Goal: Transaction & Acquisition: Purchase product/service

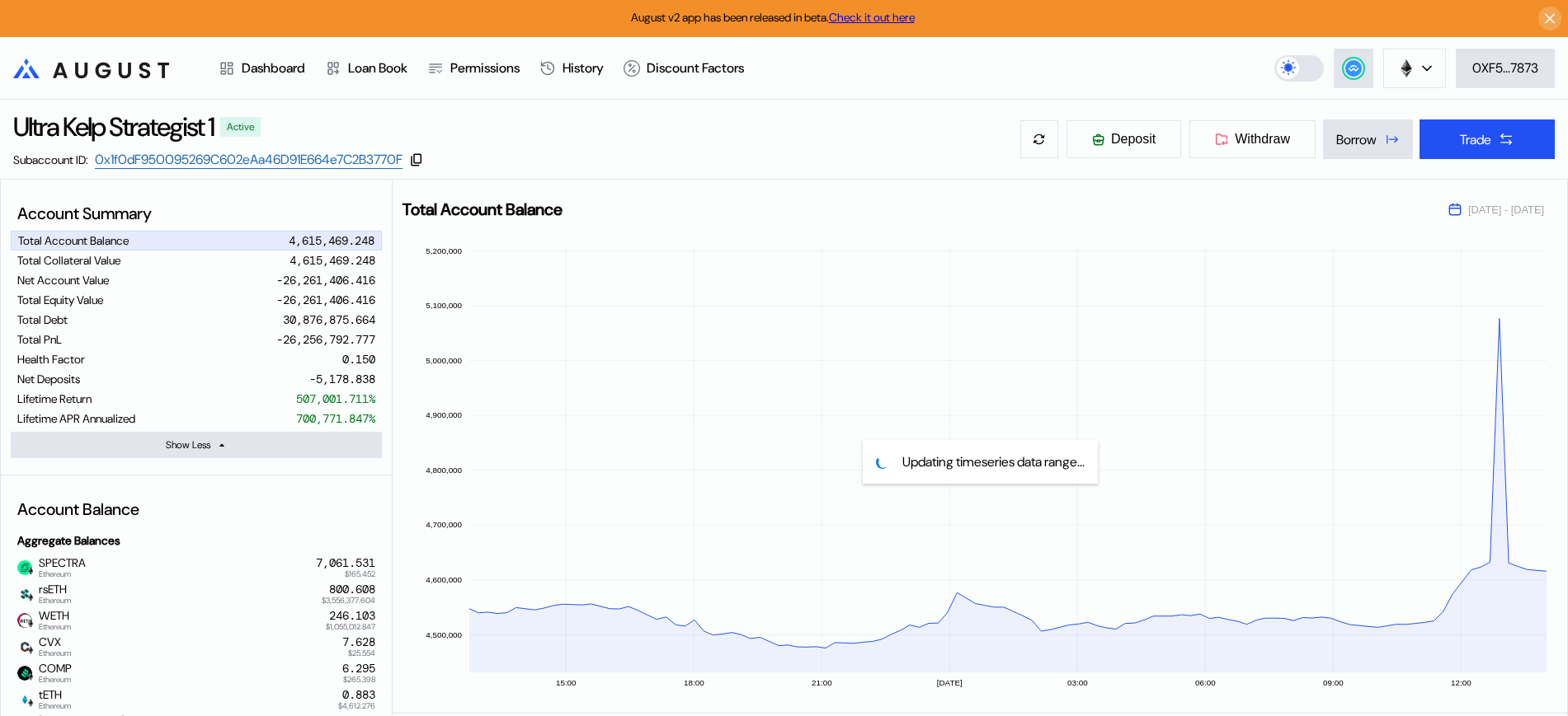
select select "*"
click at [1444, 127] on button "Trade" at bounding box center [1486, 139] width 135 height 39
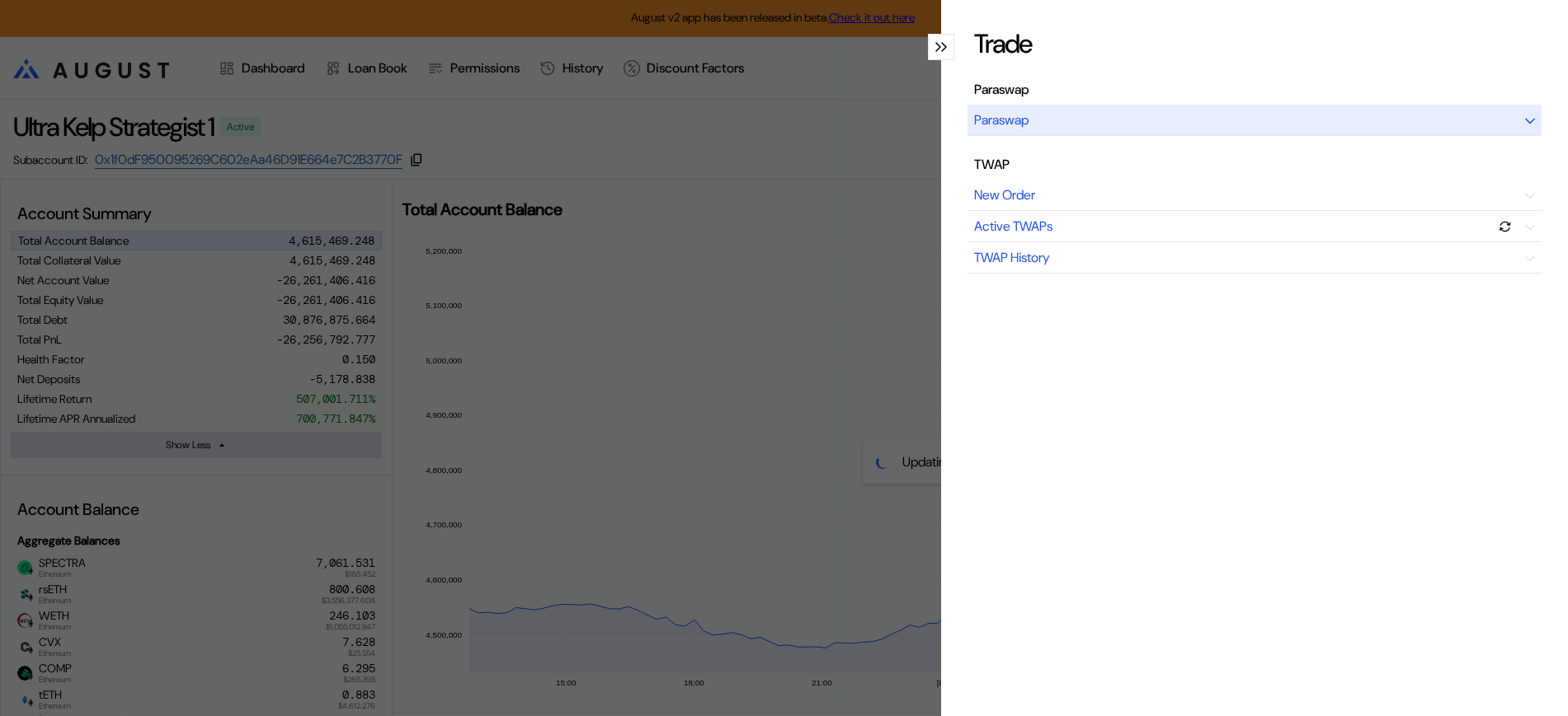
click at [1135, 116] on div "Paraswap" at bounding box center [1255, 120] width 574 height 32
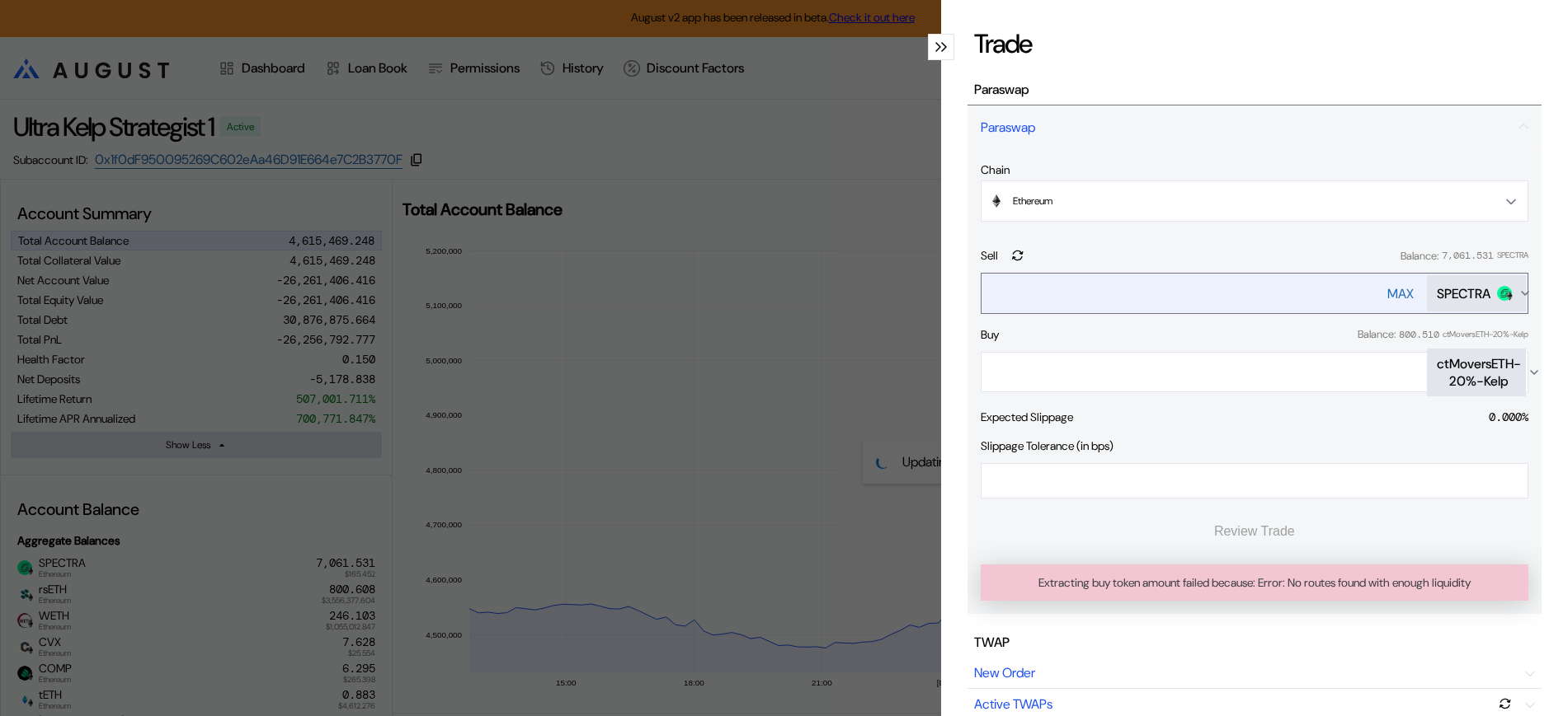
click at [1508, 293] on button "SPECTRA" at bounding box center [1476, 293] width 99 height 36
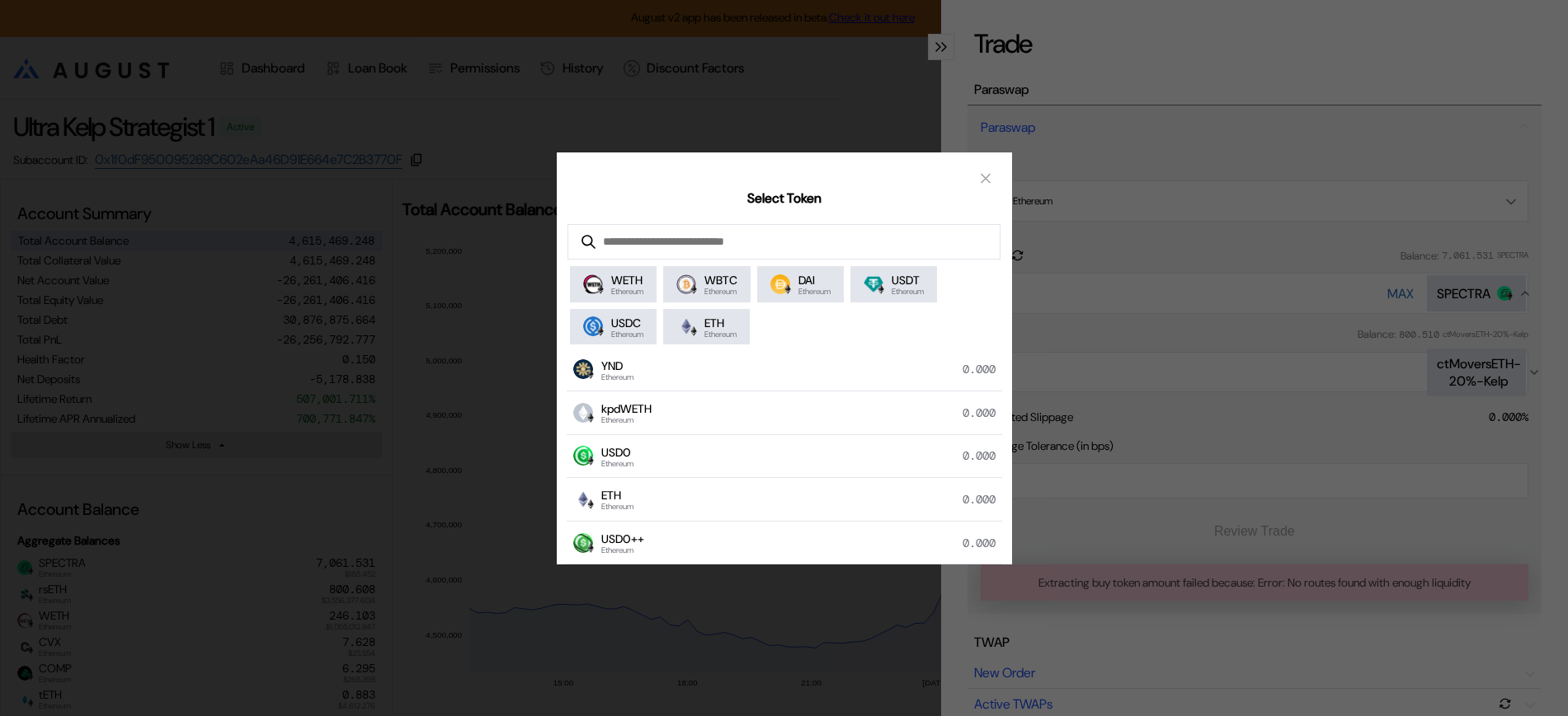
scroll to position [721, 0]
click at [822, 62] on div "Select Token WETH Ethereum WBTC Ethereum DAI Ethereum USDT Ethereum USDC Ethere…" at bounding box center [784, 358] width 1568 height 716
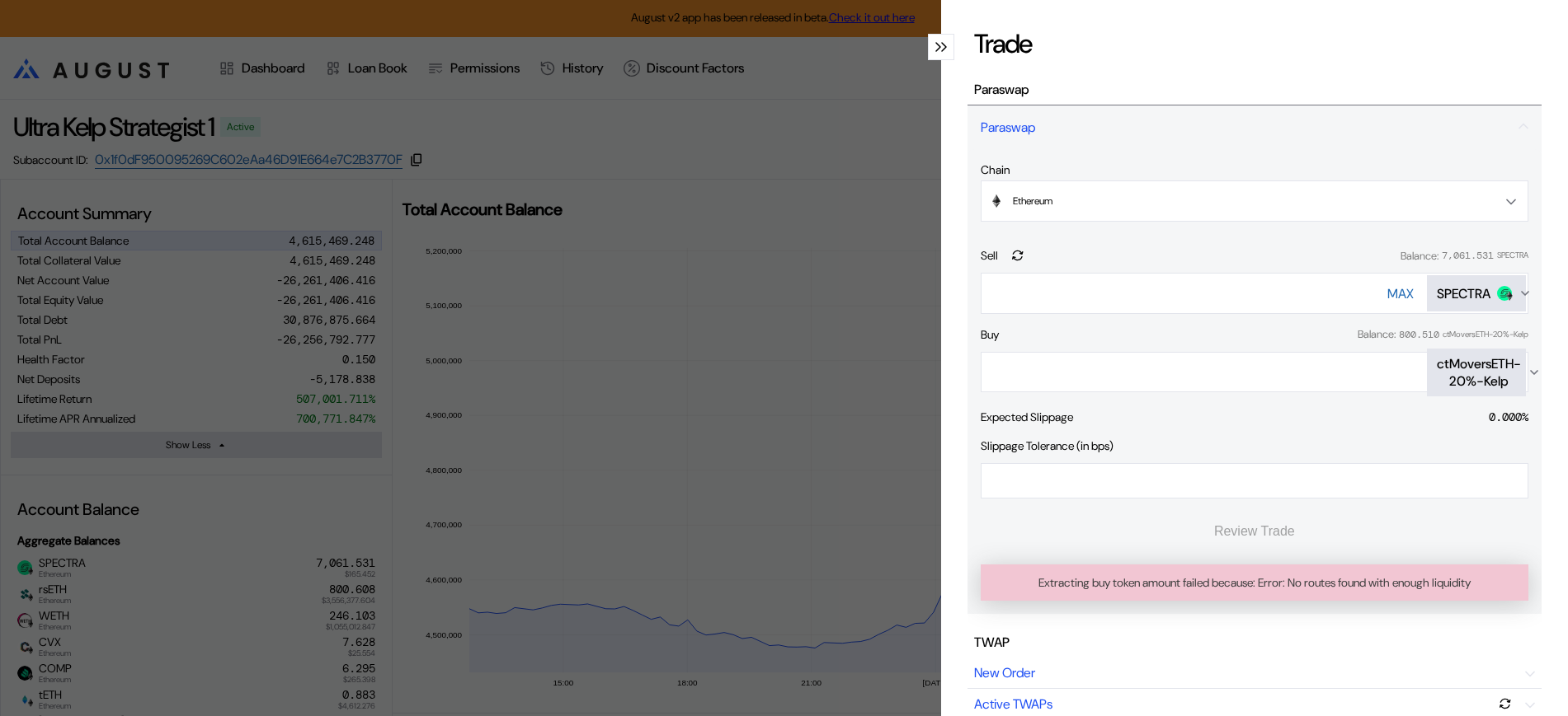
click at [291, 63] on div "Trade Paraswap Paraswap Chain Ethereum Ethereum Base Sell Balance: 7,061.531 SP…" at bounding box center [784, 358] width 1568 height 716
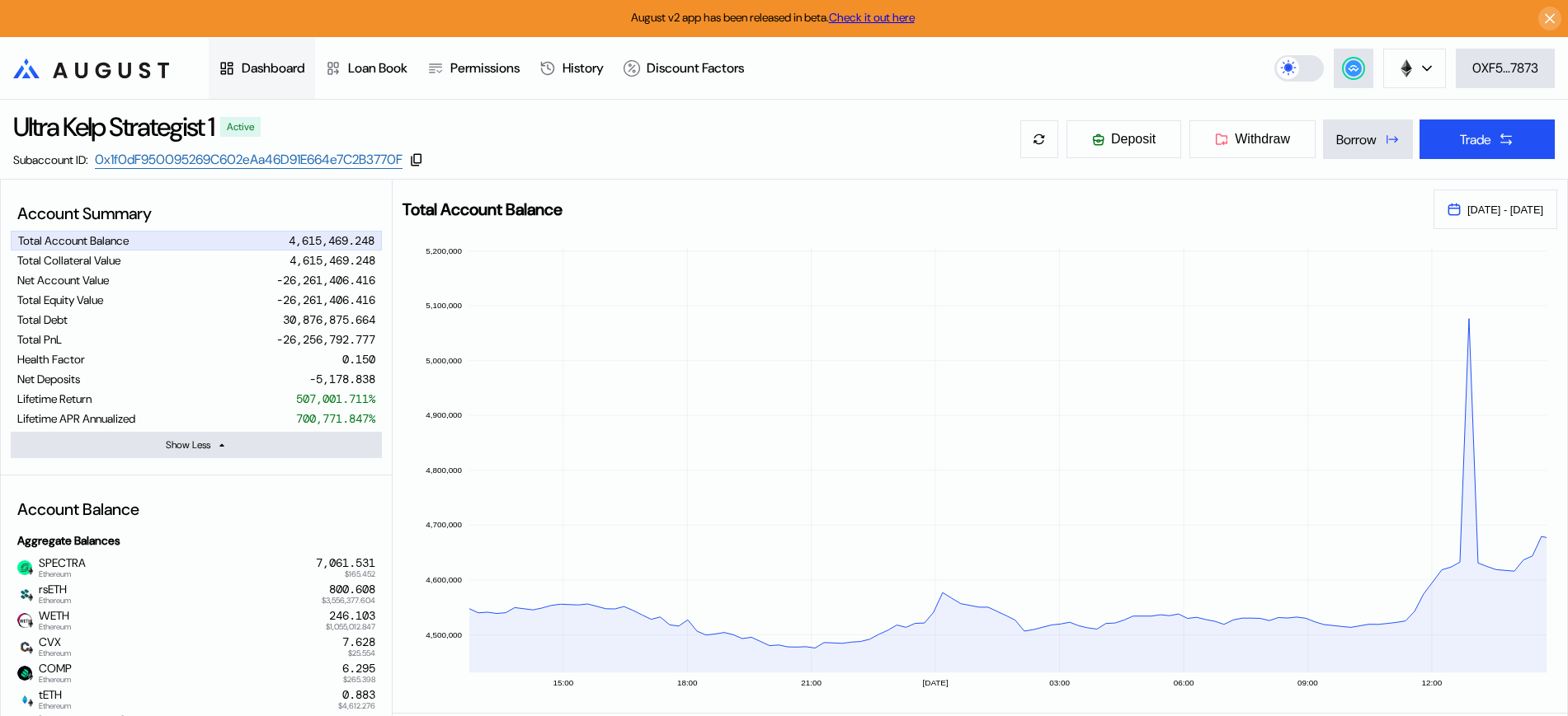
click at [293, 64] on div "Dashboard" at bounding box center [273, 68] width 63 height 18
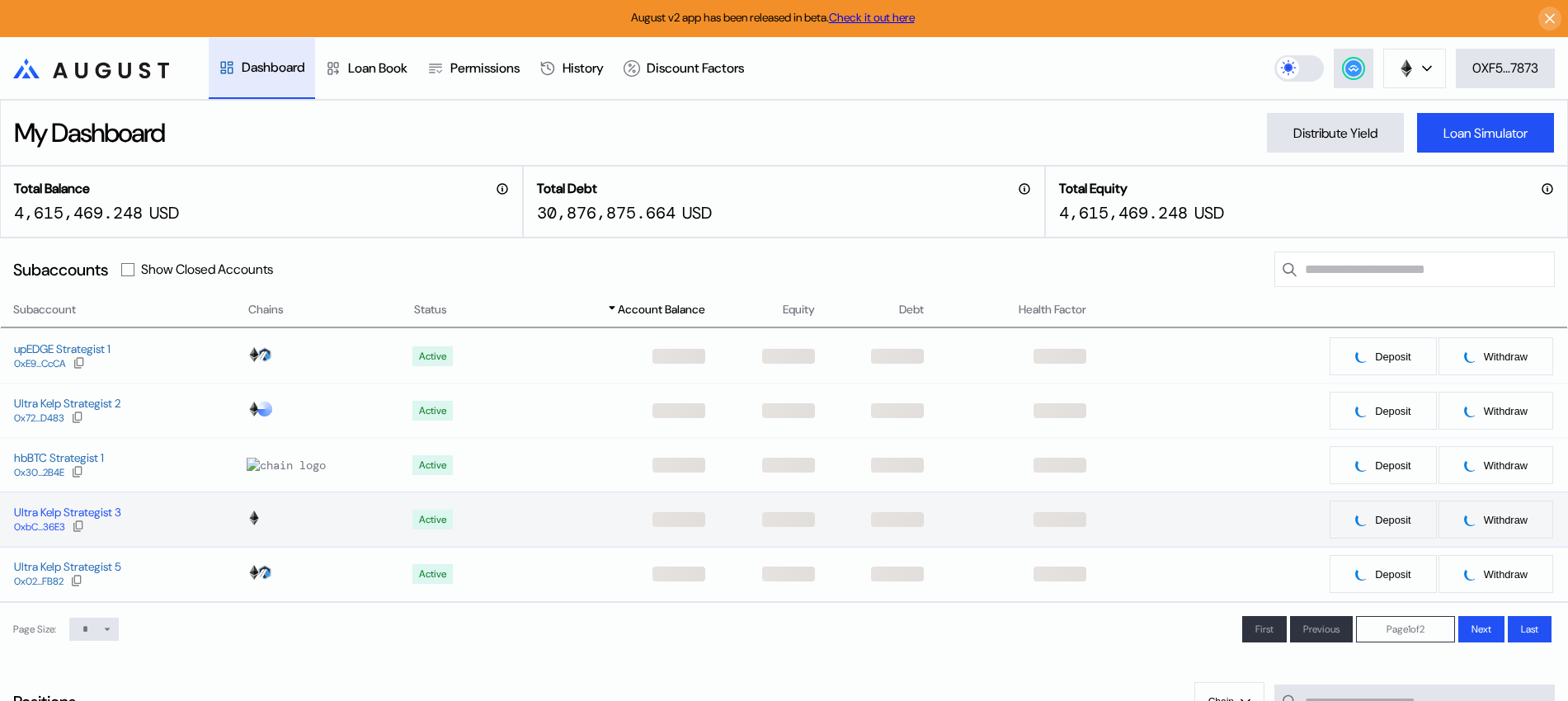
click at [84, 515] on div "Ultra Kelp Strategist 3" at bounding box center [67, 512] width 107 height 15
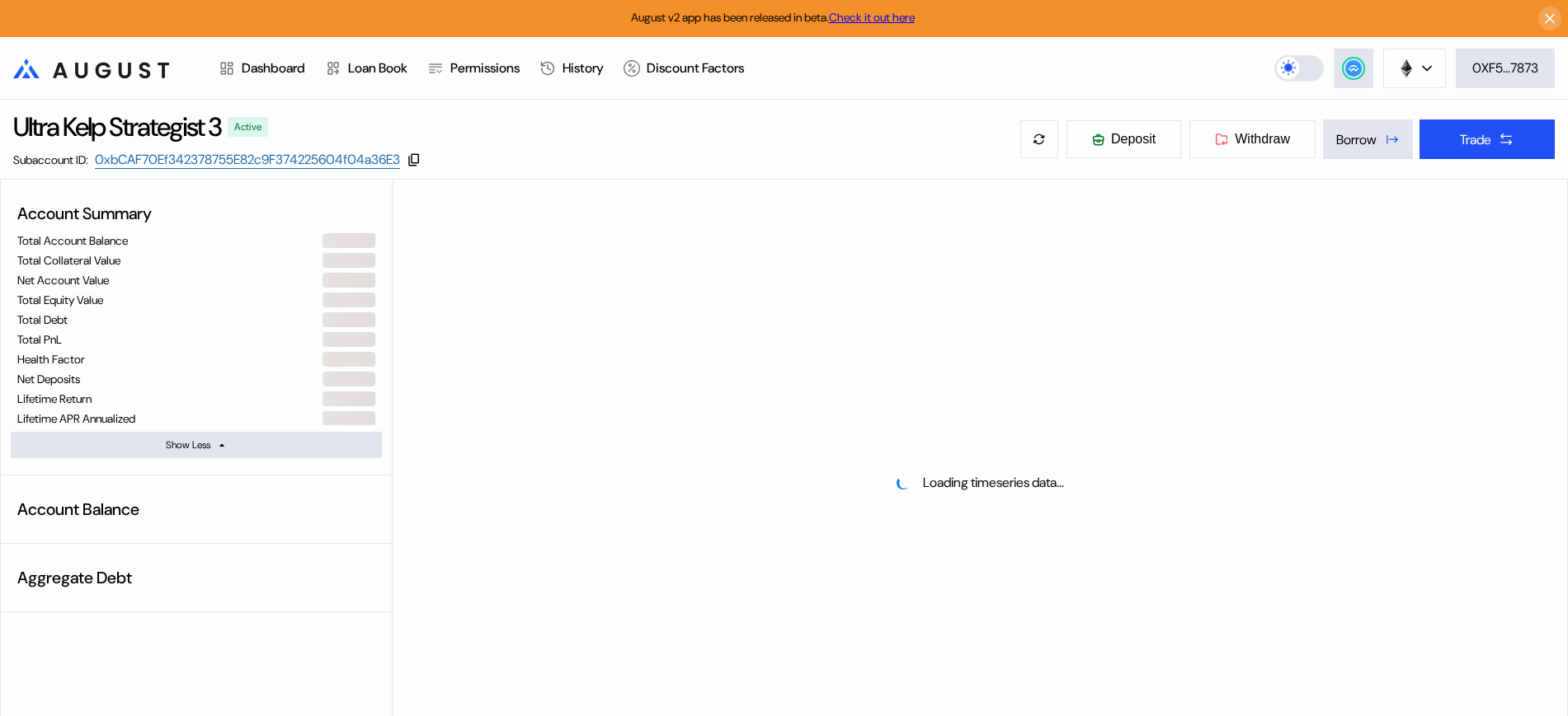
select select "*"
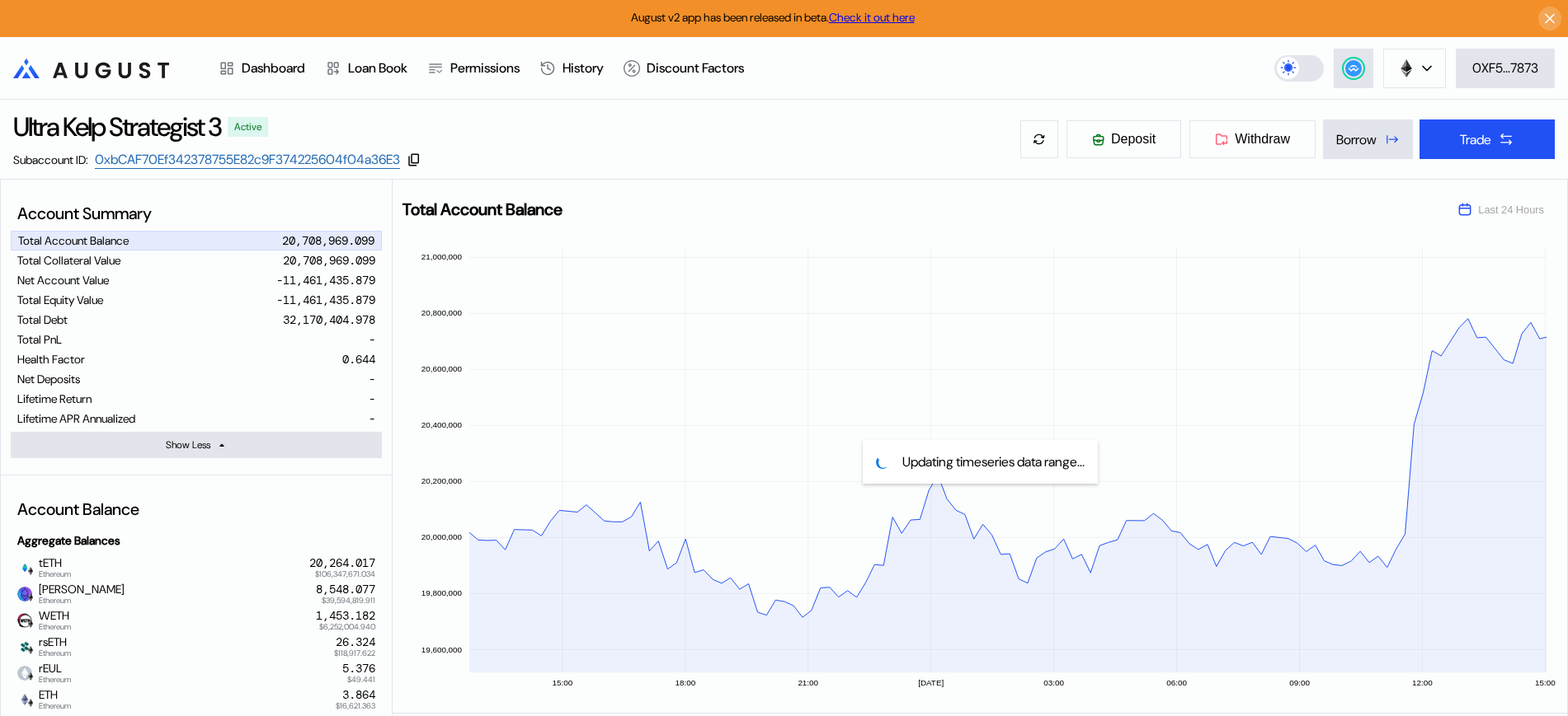
click at [1509, 113] on div "Ultra Kelp Strategist 3 Active Subaccount ID: 0xbCAF70Ef342378755E82c9F37422560…" at bounding box center [784, 139] width 1568 height 79
click at [1498, 138] on icon at bounding box center [1506, 139] width 17 height 17
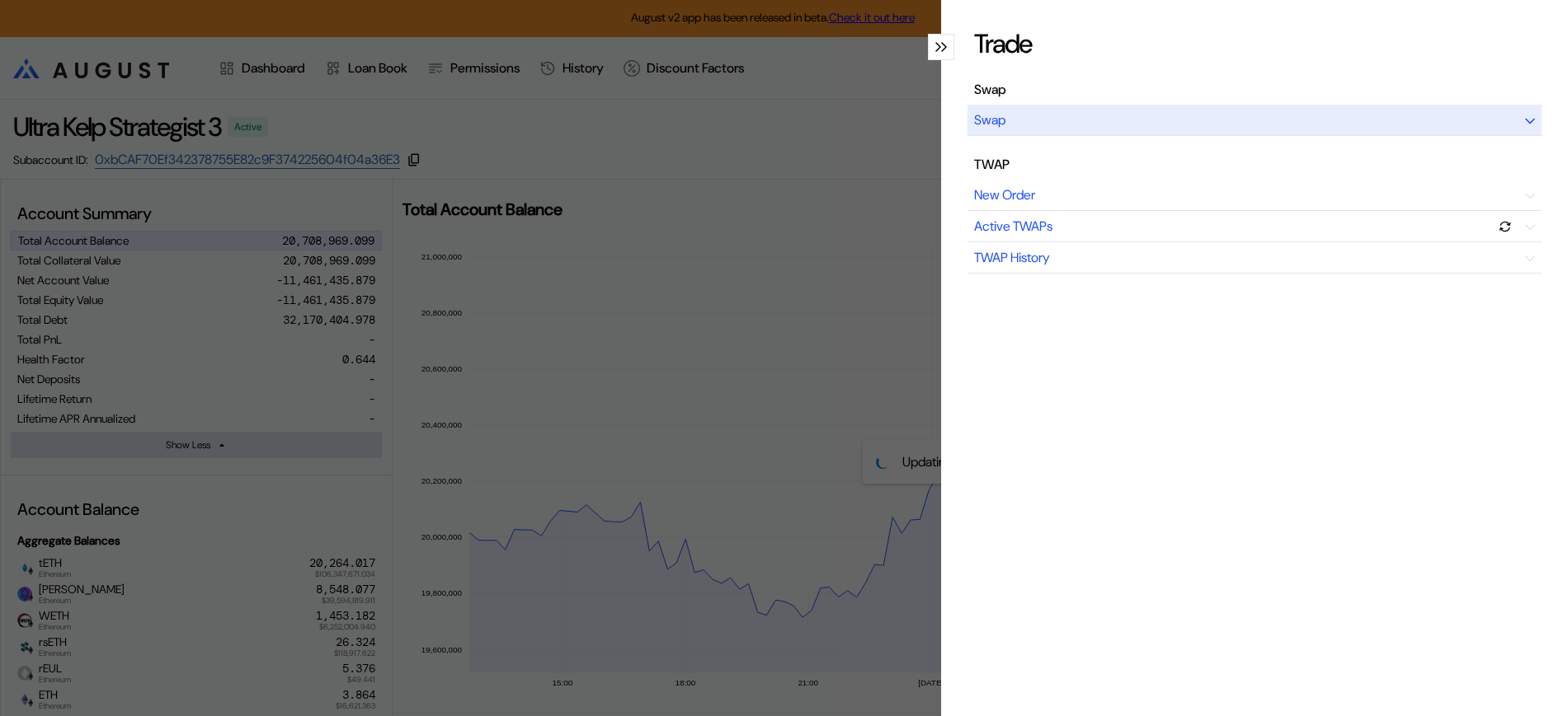
click at [1154, 115] on div "Swap" at bounding box center [1255, 120] width 574 height 32
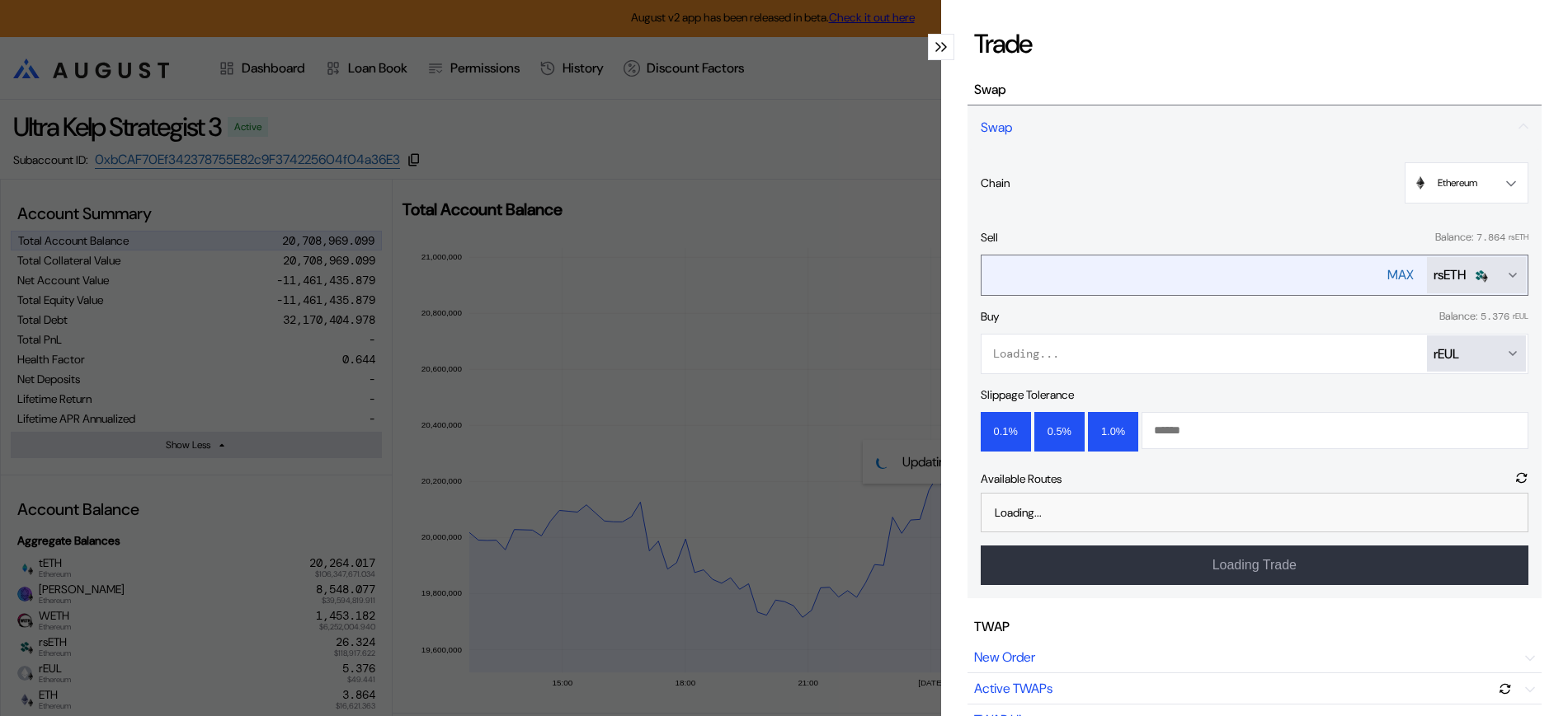
click at [1493, 282] on div "rsETH" at bounding box center [1475, 275] width 86 height 18
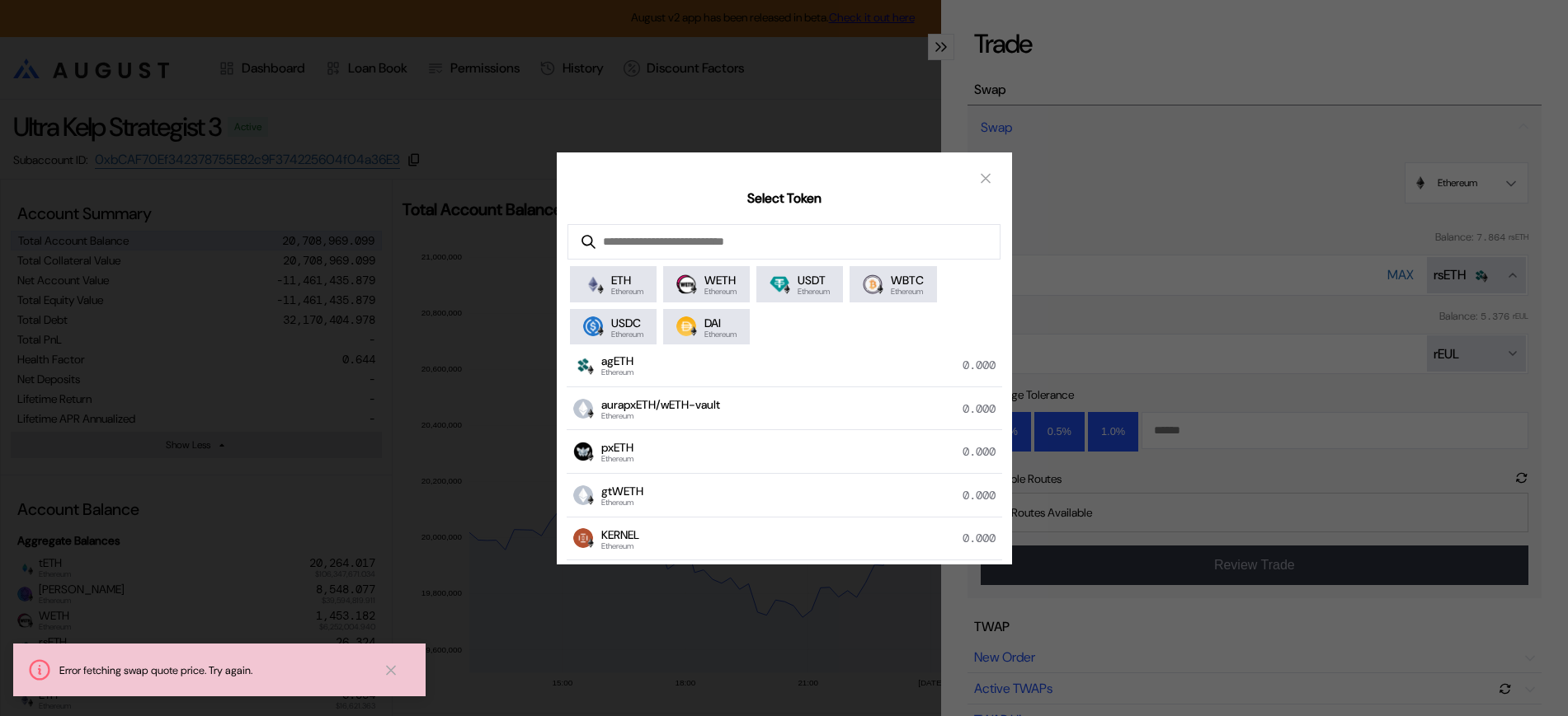
scroll to position [412, 0]
click at [658, 120] on div "Select Token ETH Ethereum WETH Ethereum USDT Ethereum WBTC Ethereum USDC Ethere…" at bounding box center [784, 358] width 1568 height 716
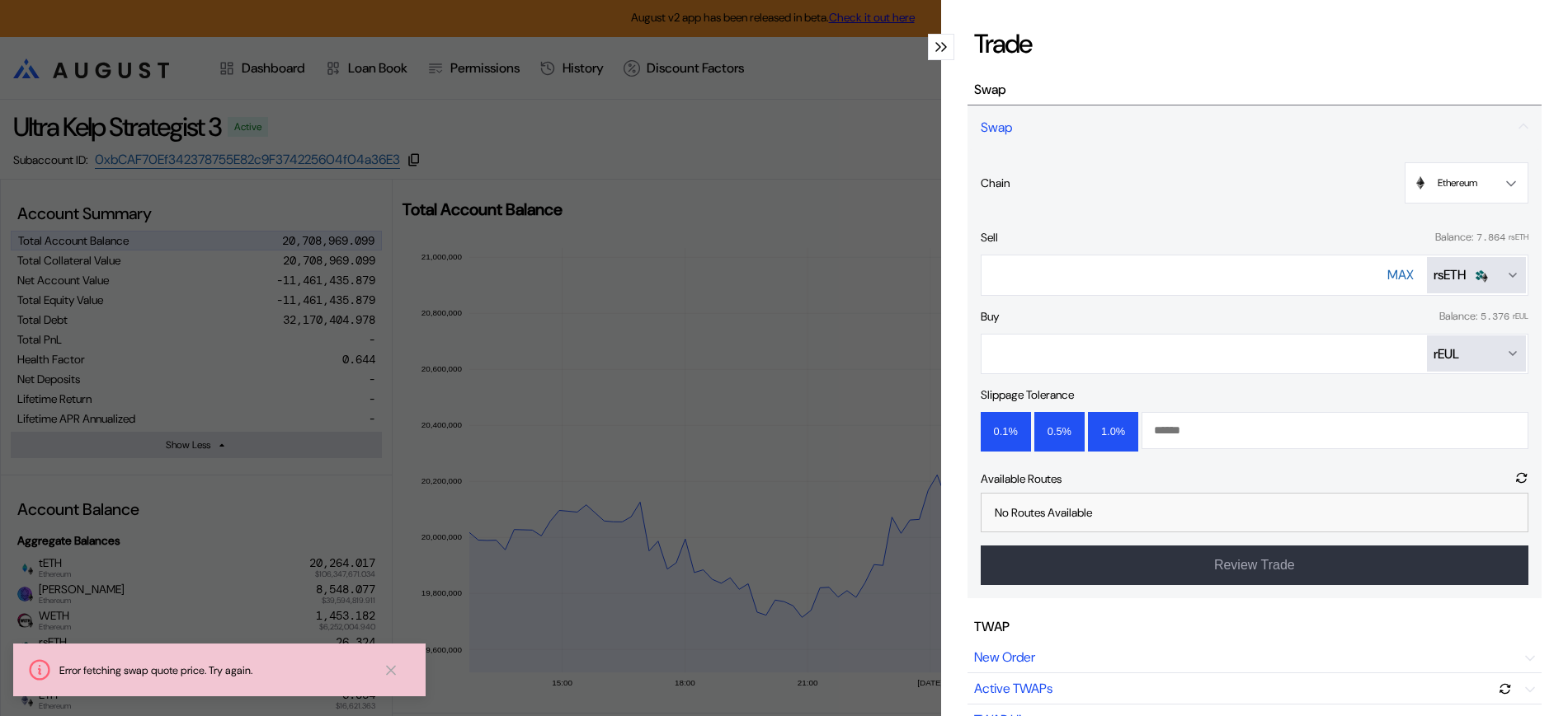
click at [941, 51] on icon "modal" at bounding box center [944, 47] width 6 height 10
